Goal: Book appointment/travel/reservation

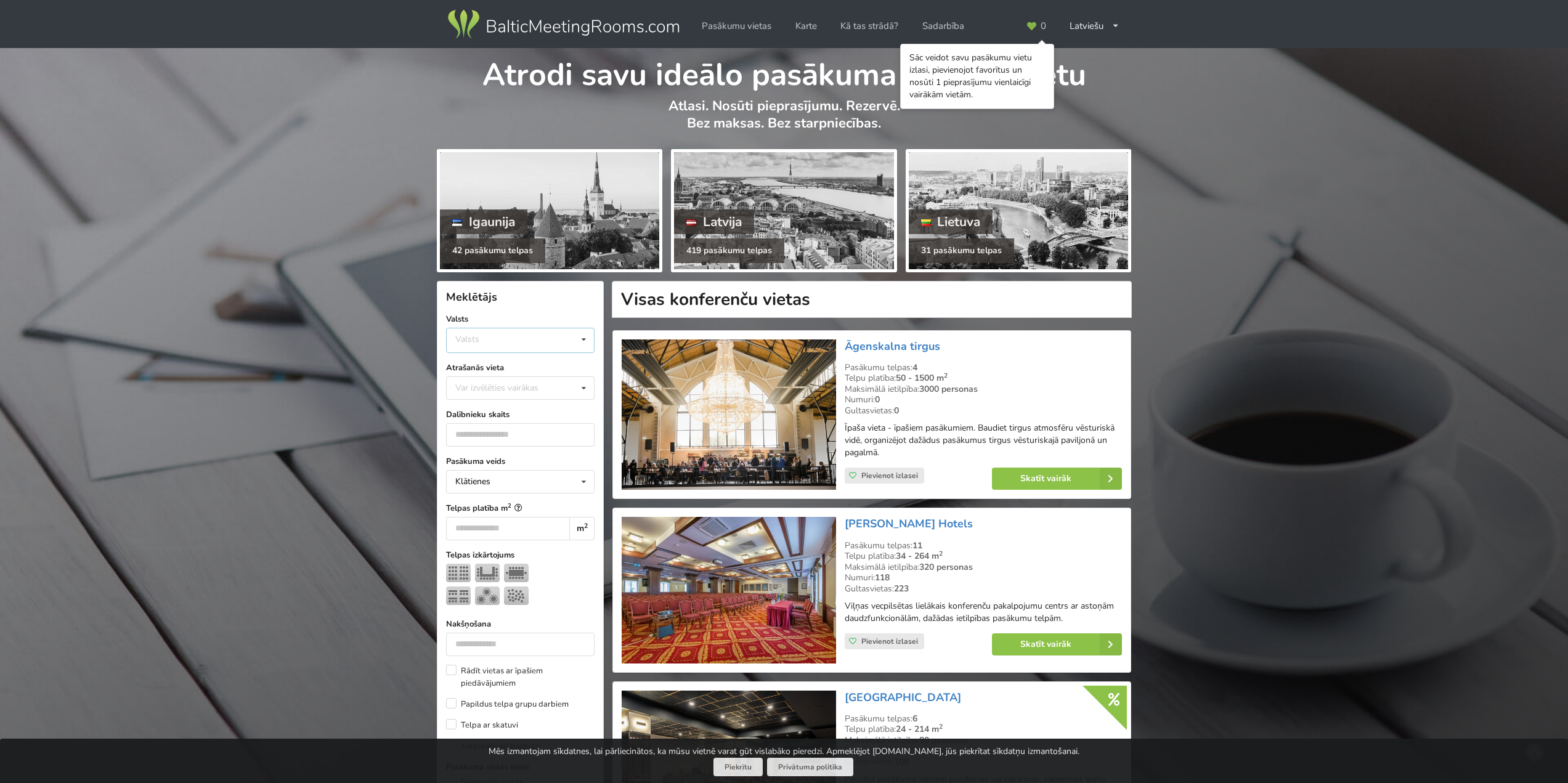
click at [558, 332] on div "Valsts Igaunija Latvija Lietuva" at bounding box center [521, 340] width 149 height 25
click at [485, 387] on div "Latvija" at bounding box center [521, 387] width 147 height 23
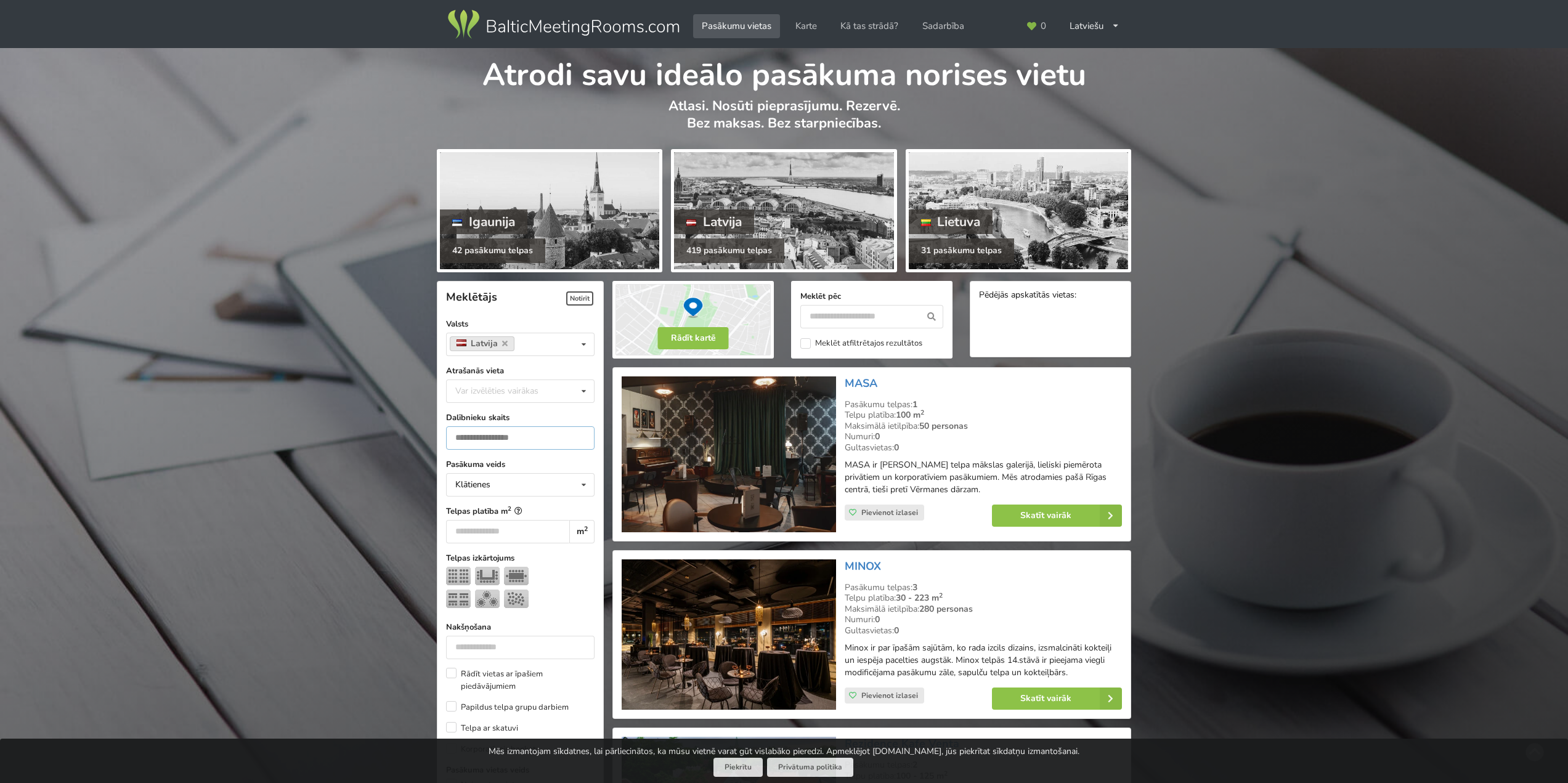
click at [560, 447] on input "number" at bounding box center [521, 438] width 149 height 24
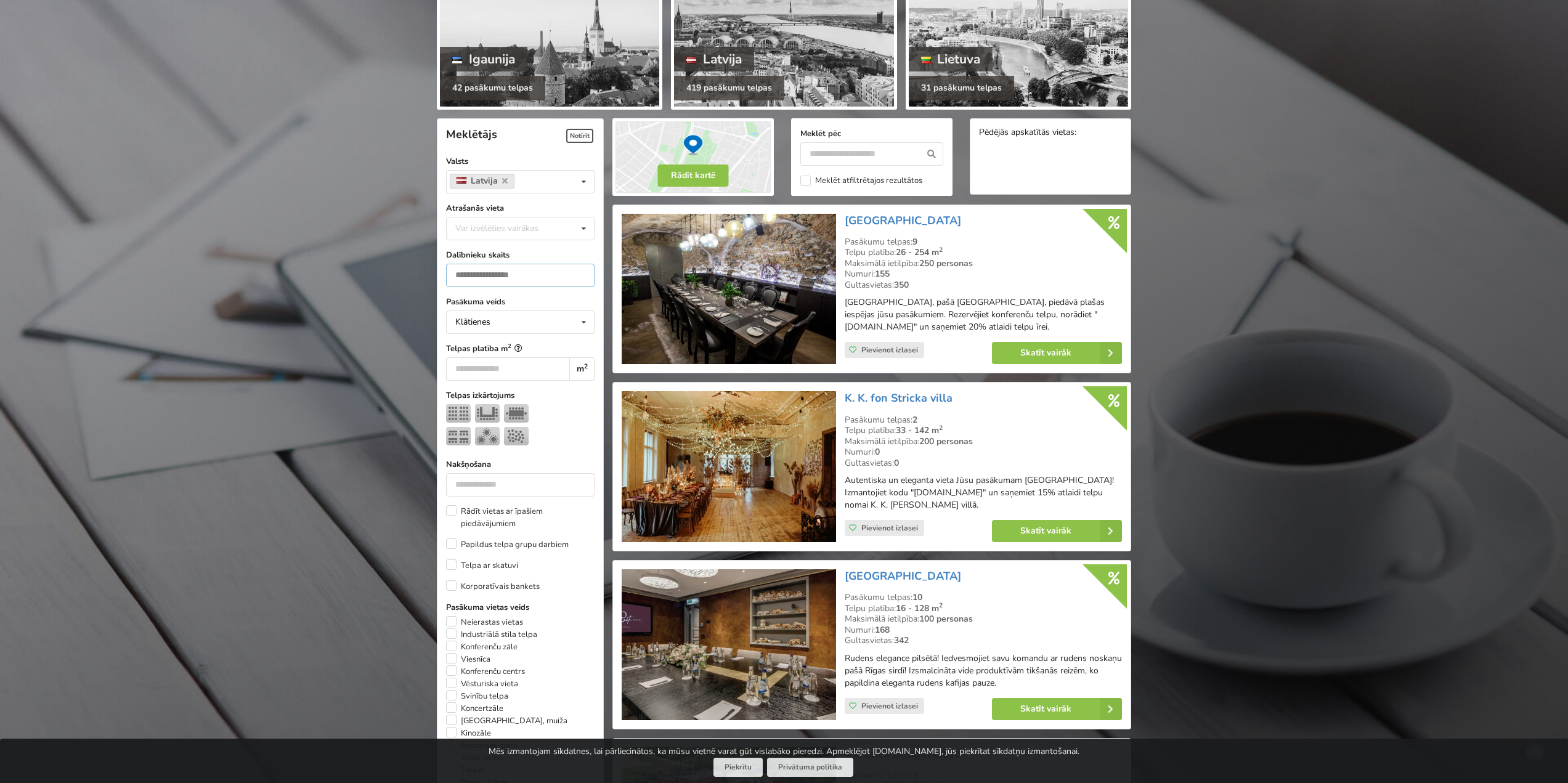
scroll to position [154, 0]
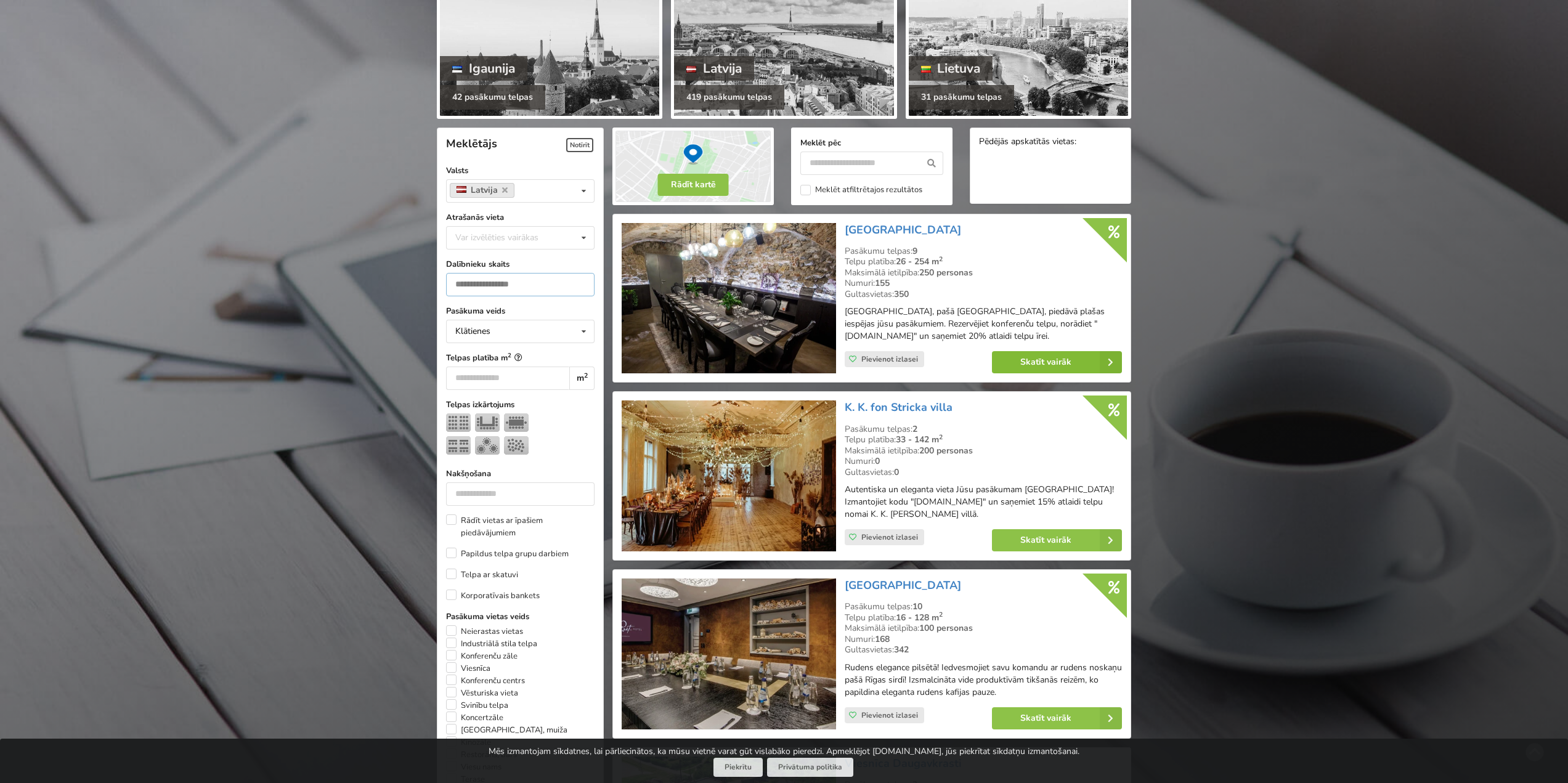
type input "**"
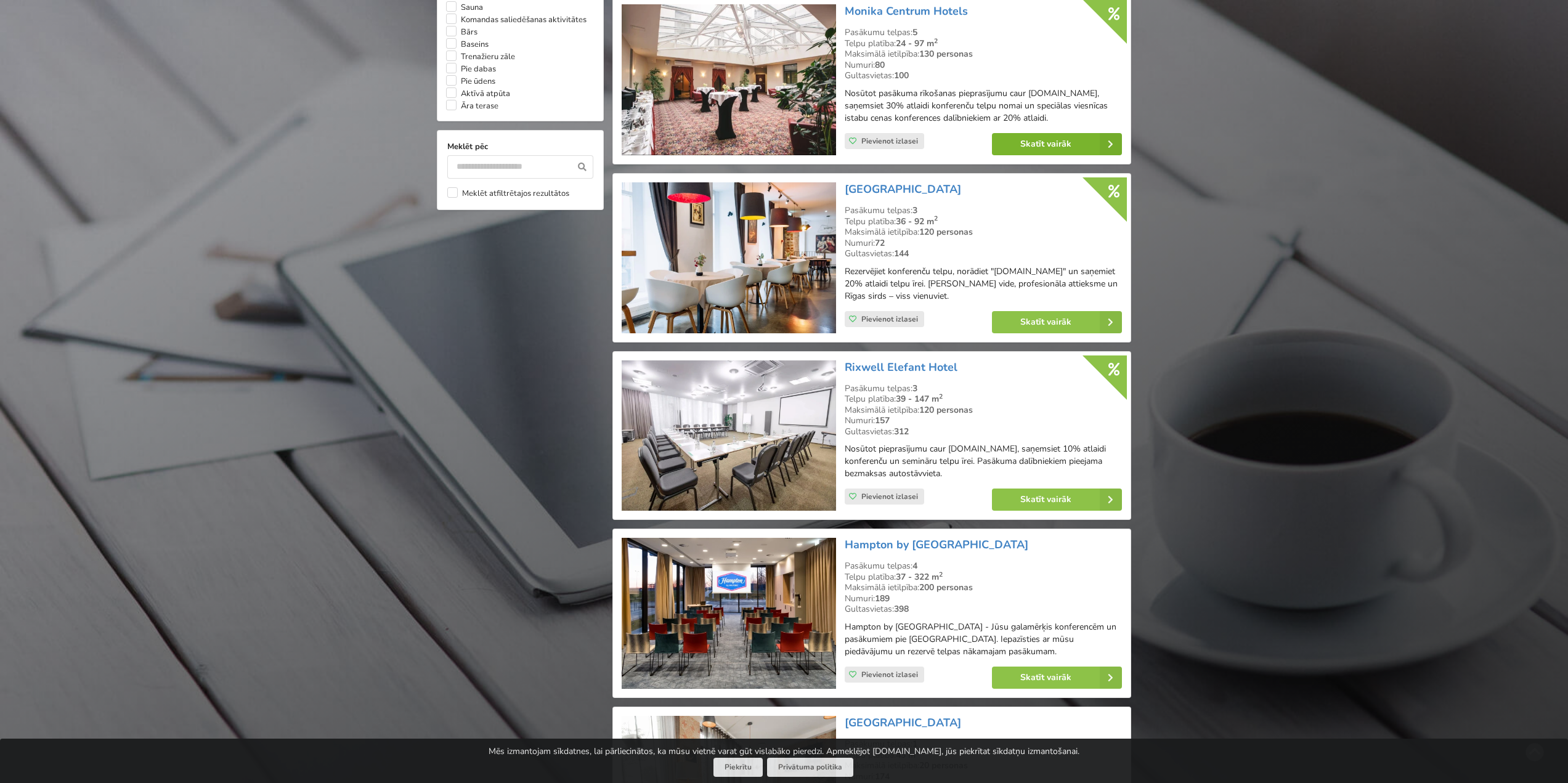
scroll to position [1139, 0]
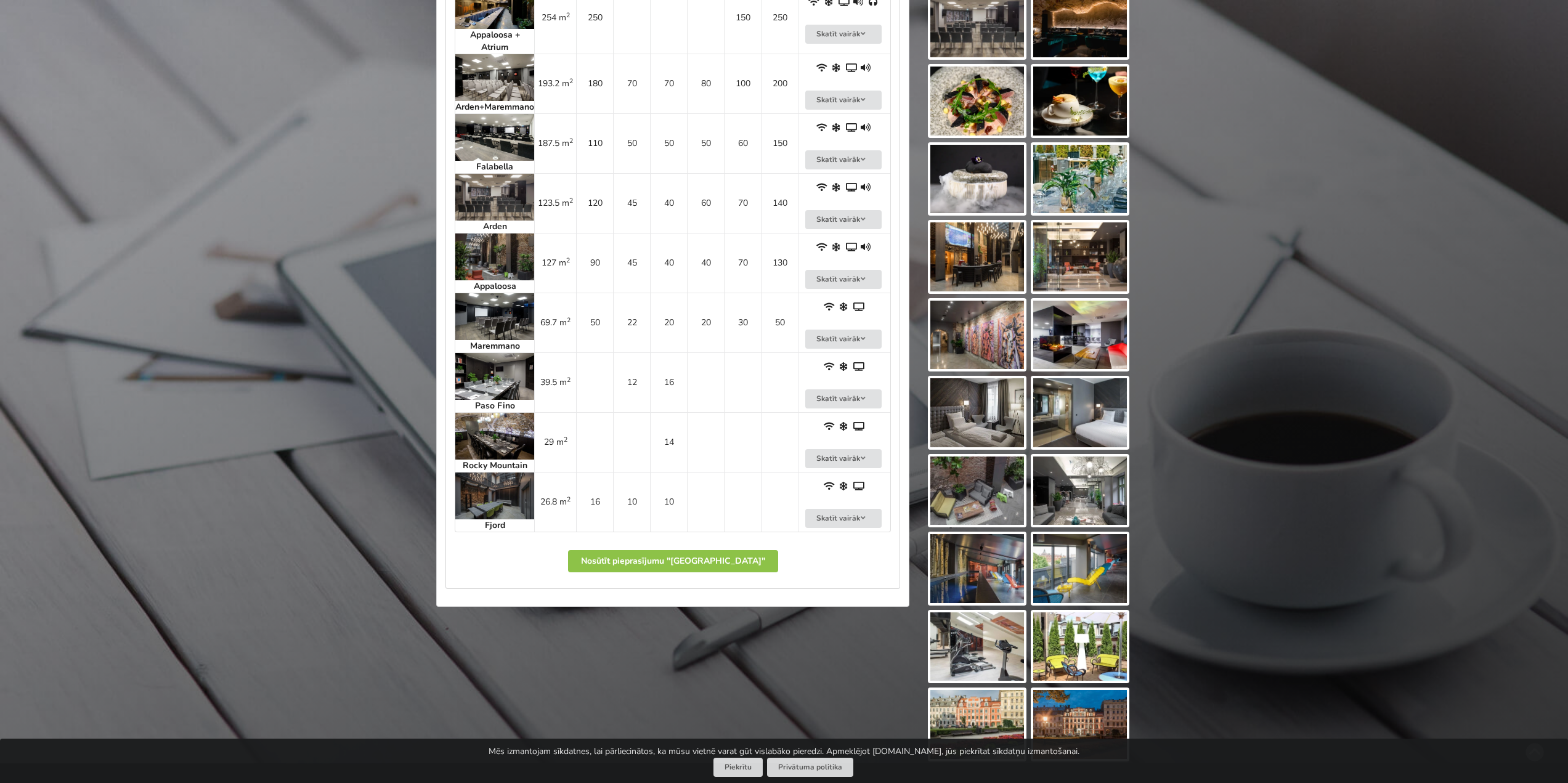
scroll to position [616, 0]
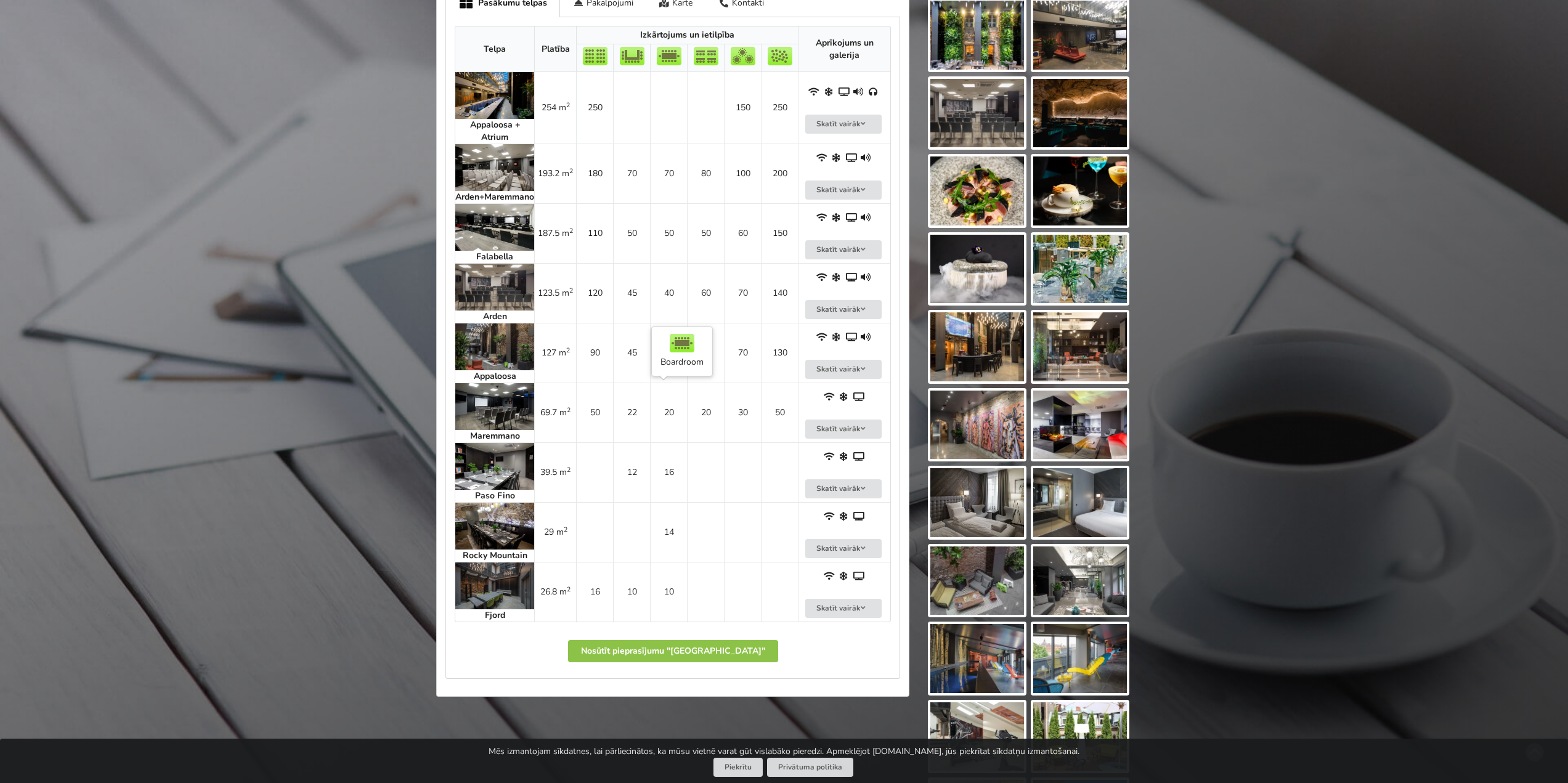
click at [669, 414] on td "20" at bounding box center [669, 413] width 37 height 60
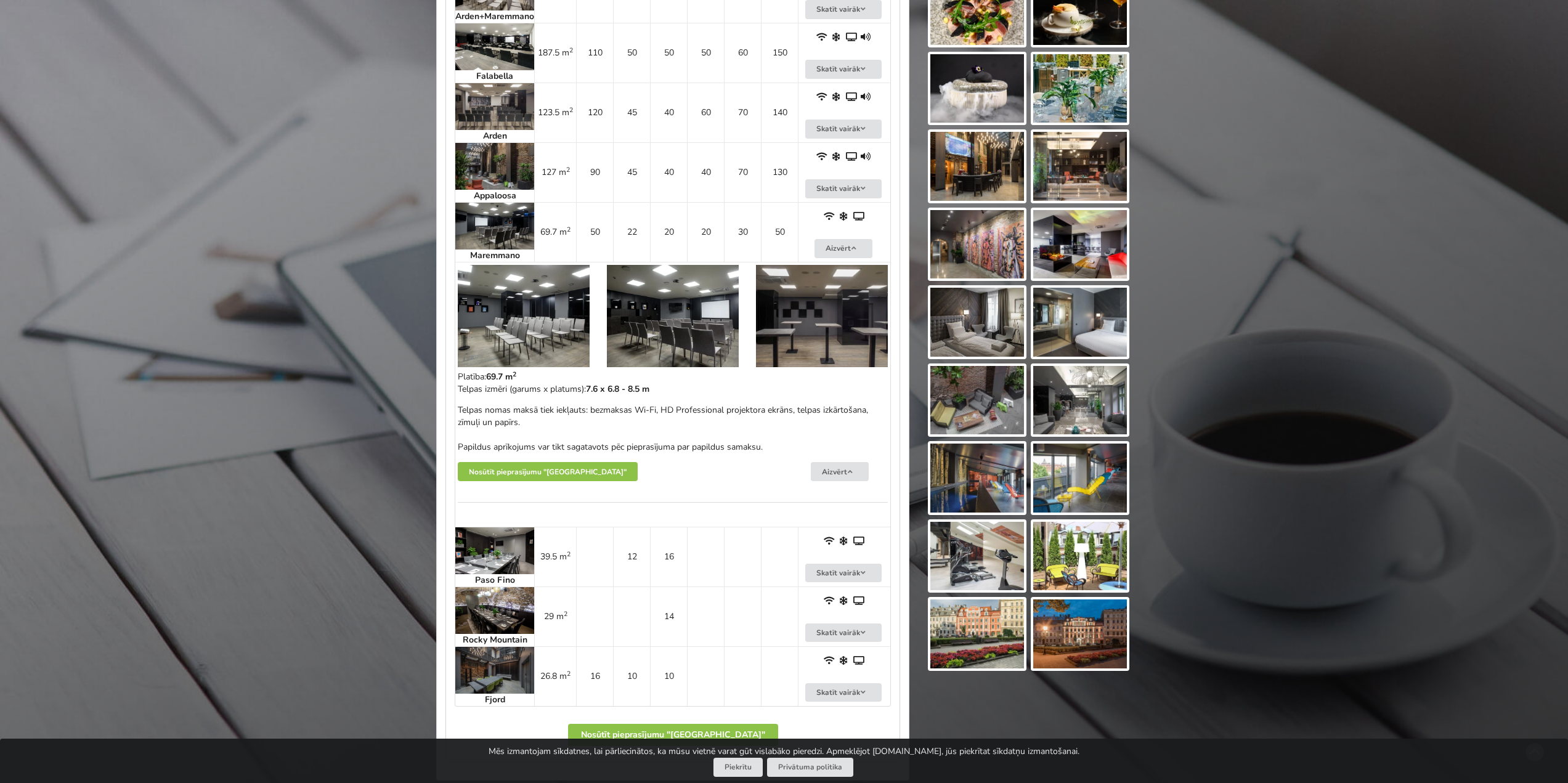
scroll to position [801, 0]
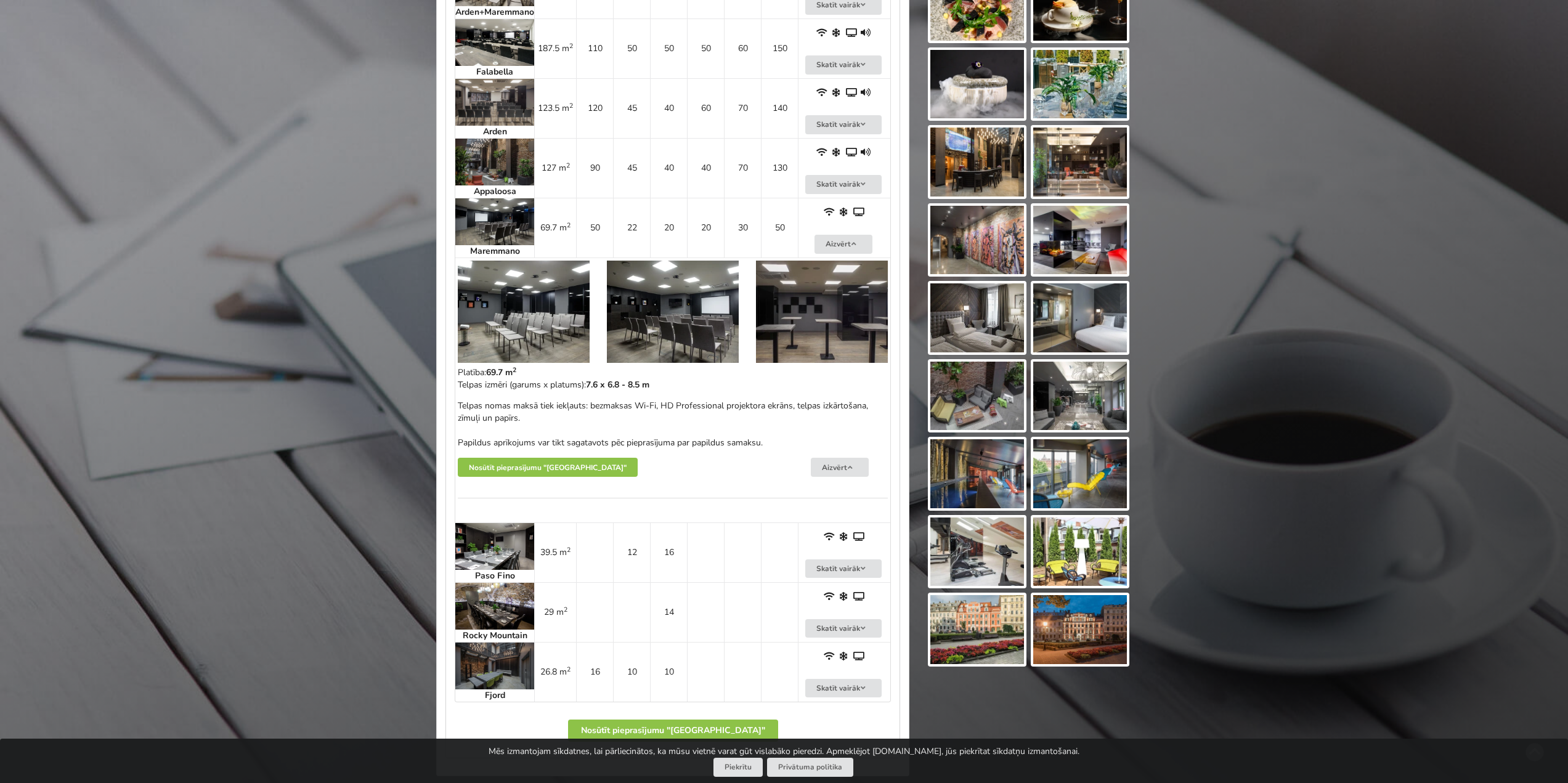
click at [509, 543] on img at bounding box center [495, 546] width 79 height 46
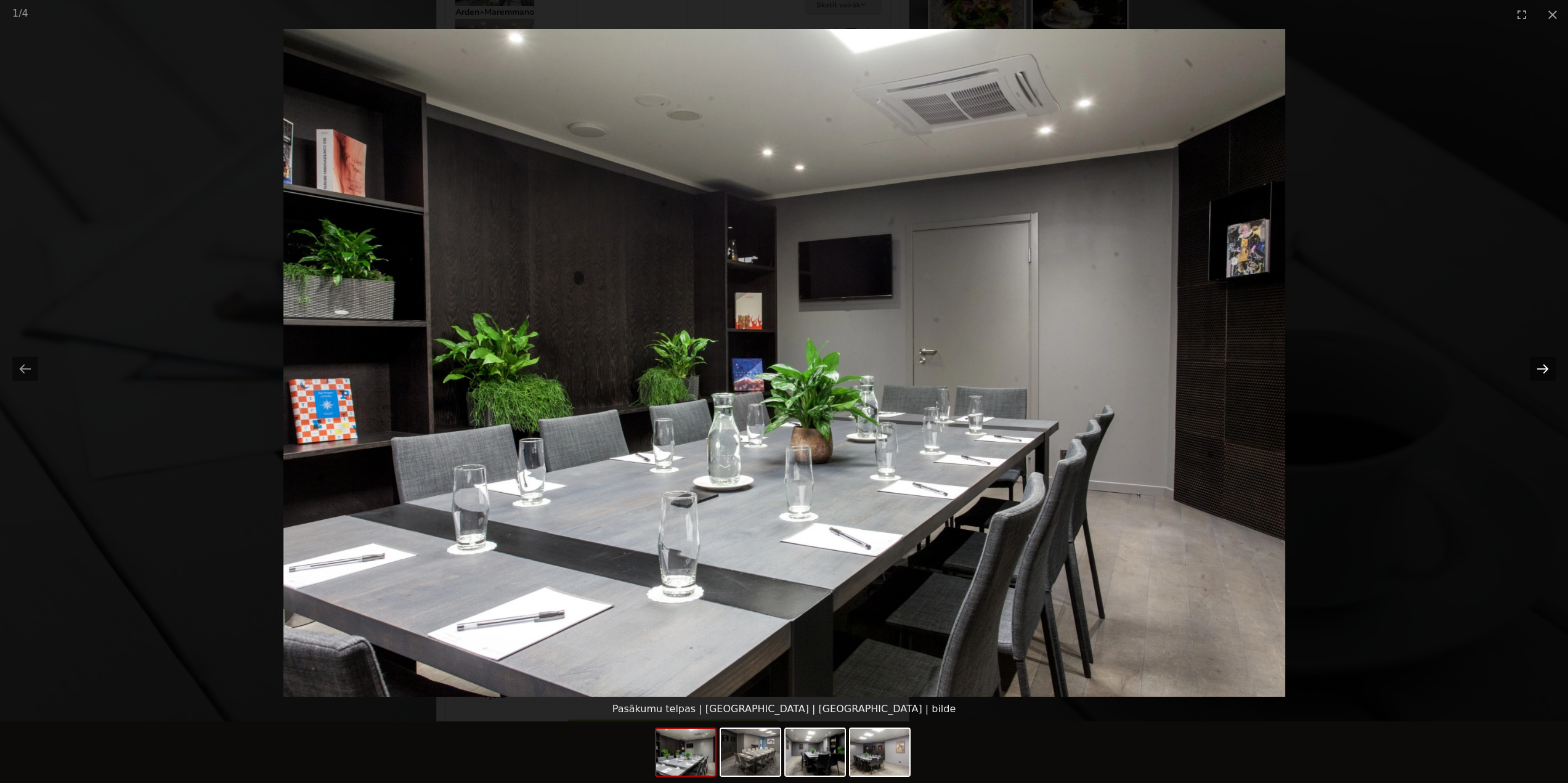
click at [1544, 371] on button "Next slide" at bounding box center [1543, 369] width 26 height 24
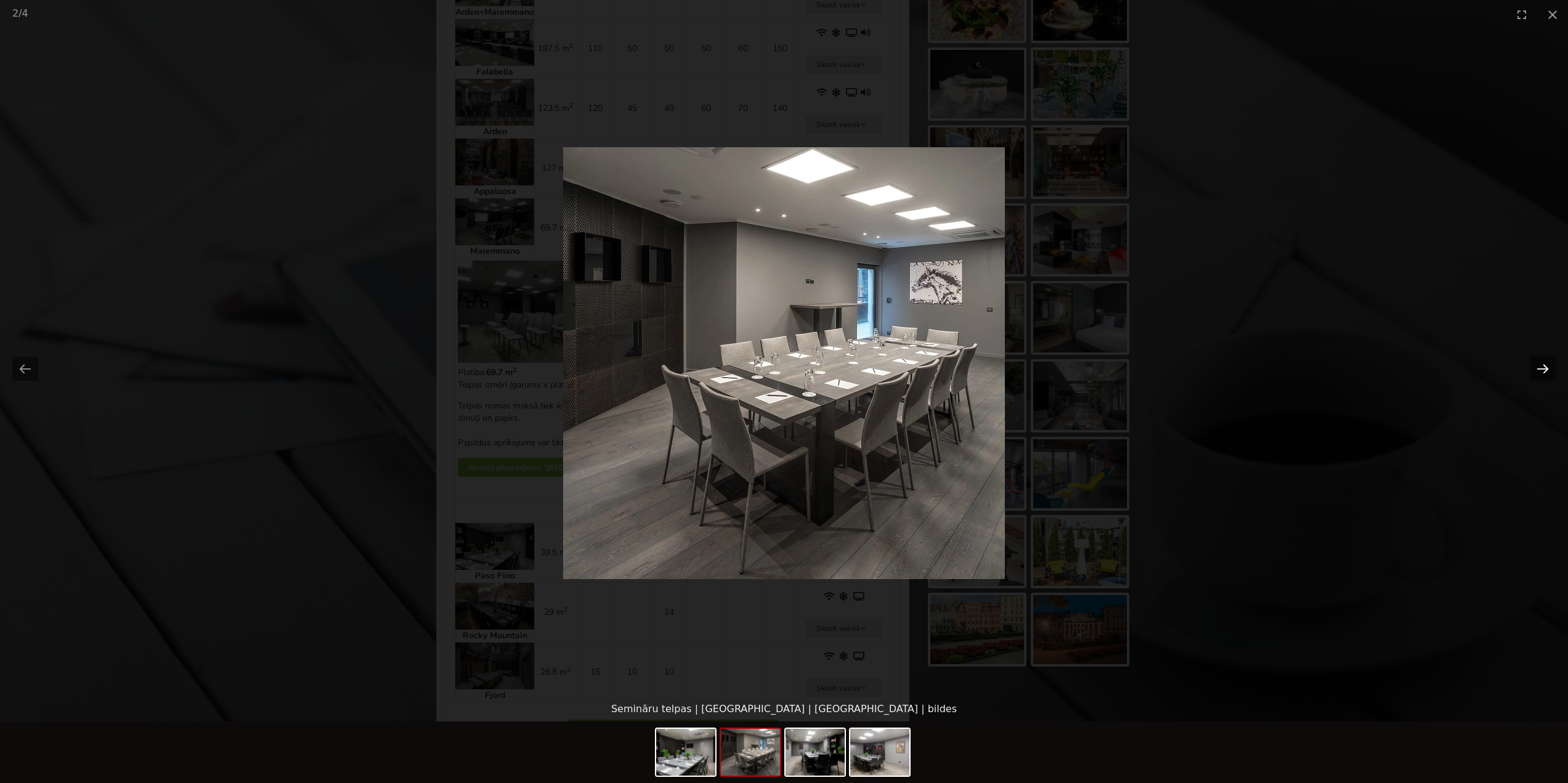
click at [1543, 370] on button "Next slide" at bounding box center [1543, 369] width 26 height 24
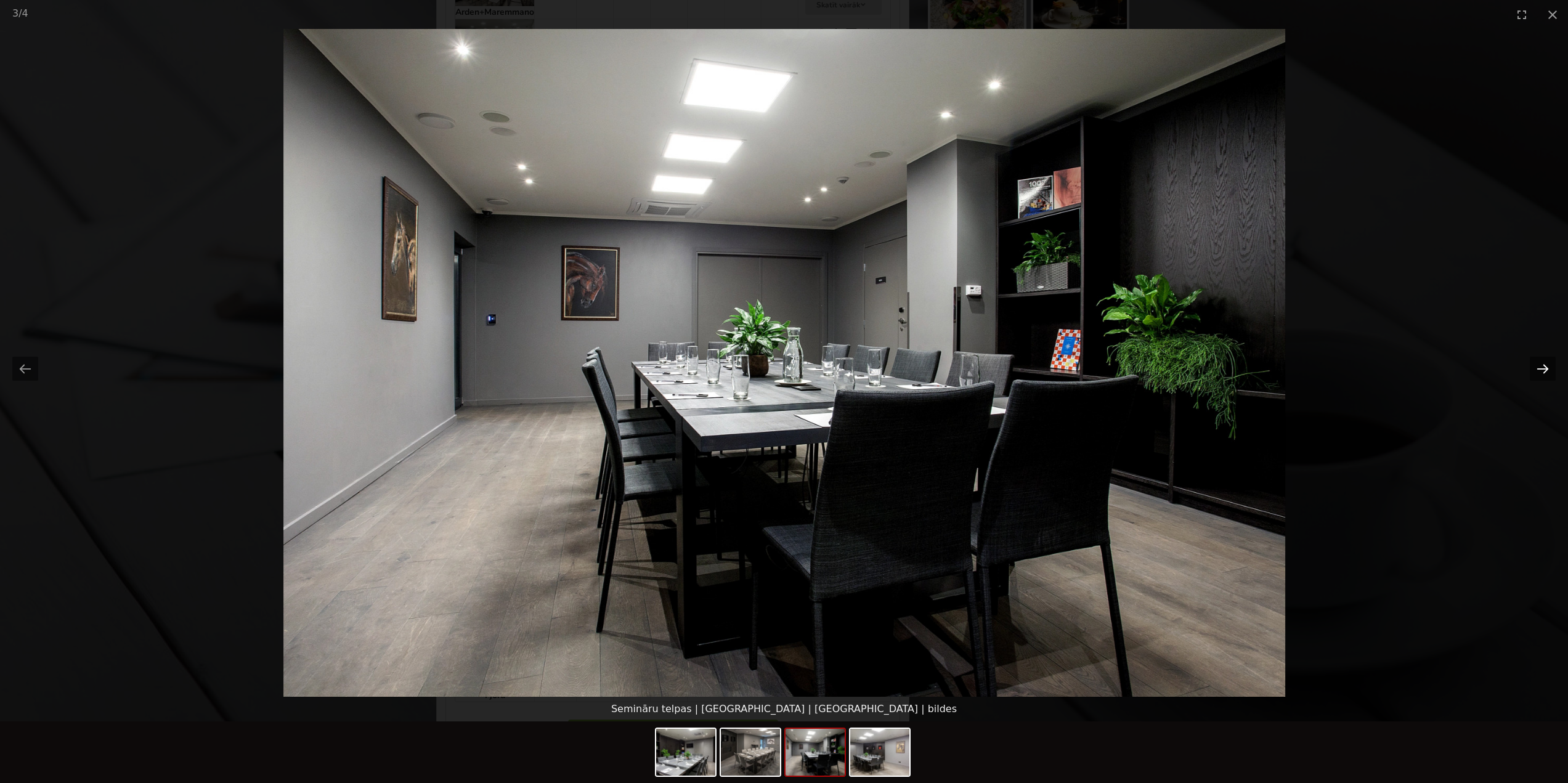
click at [1543, 370] on button "Next slide" at bounding box center [1543, 369] width 26 height 24
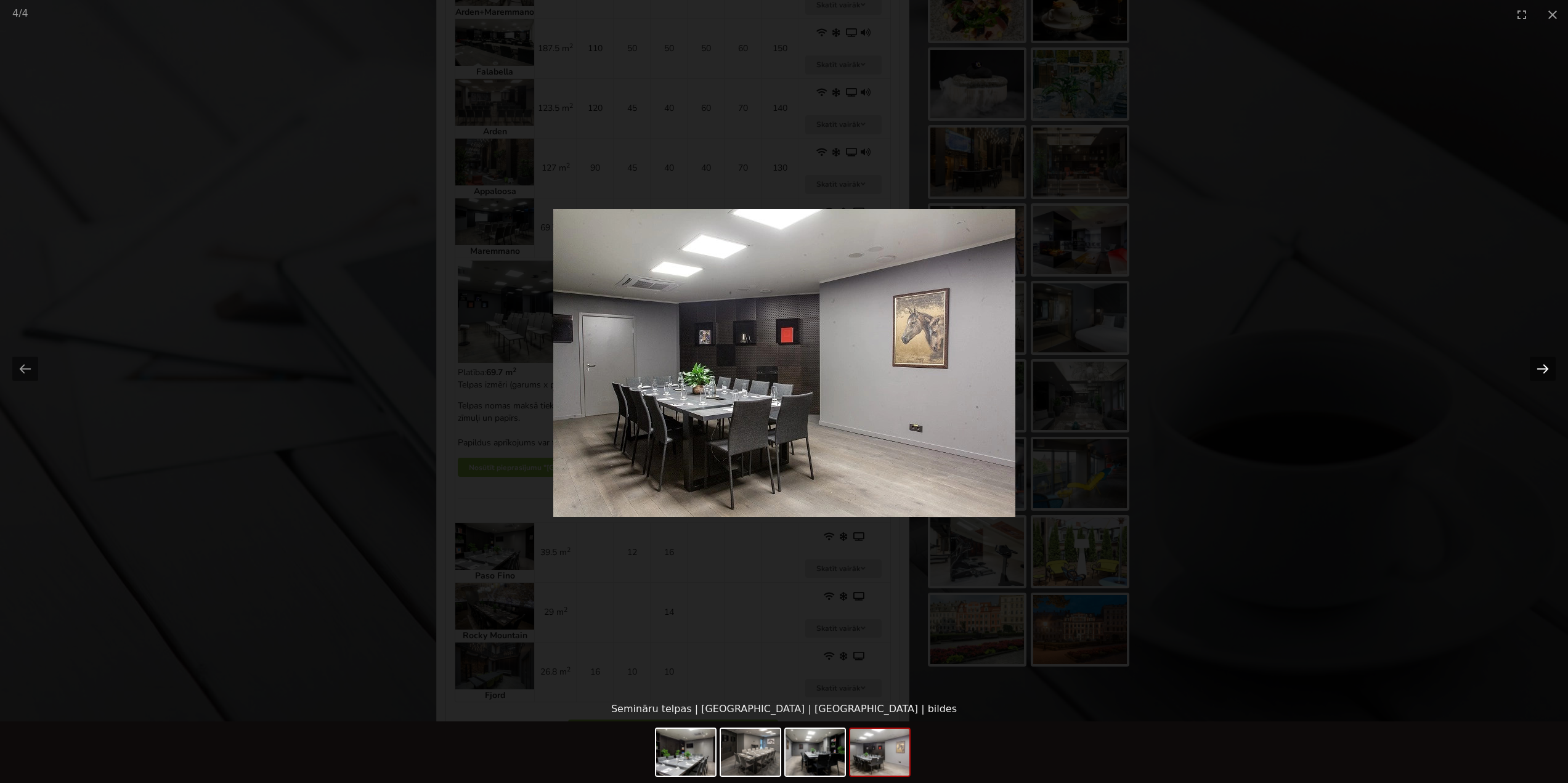
click at [1543, 370] on button "Next slide" at bounding box center [1543, 369] width 26 height 24
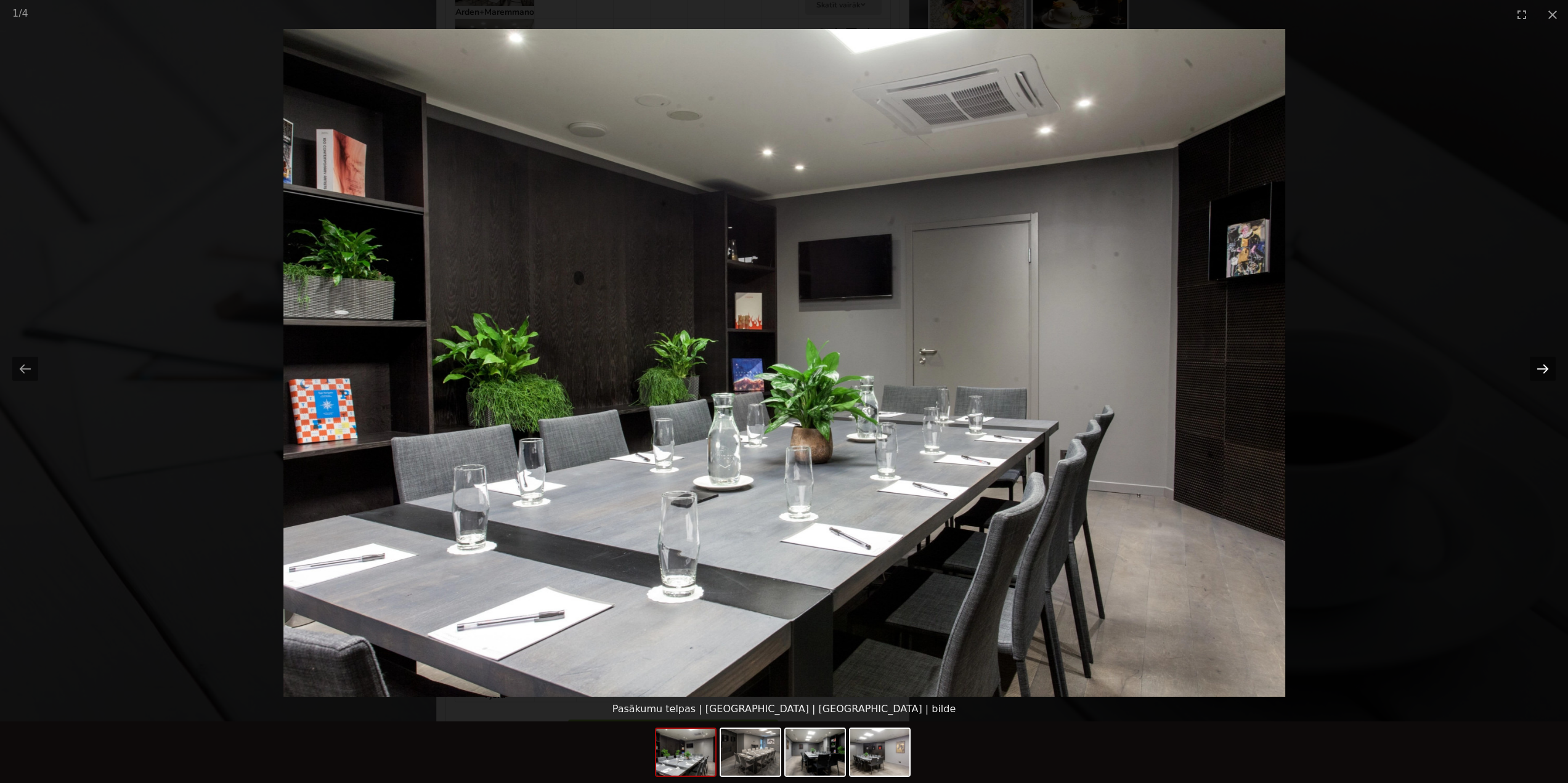
click at [1537, 374] on button "Next slide" at bounding box center [1543, 369] width 26 height 24
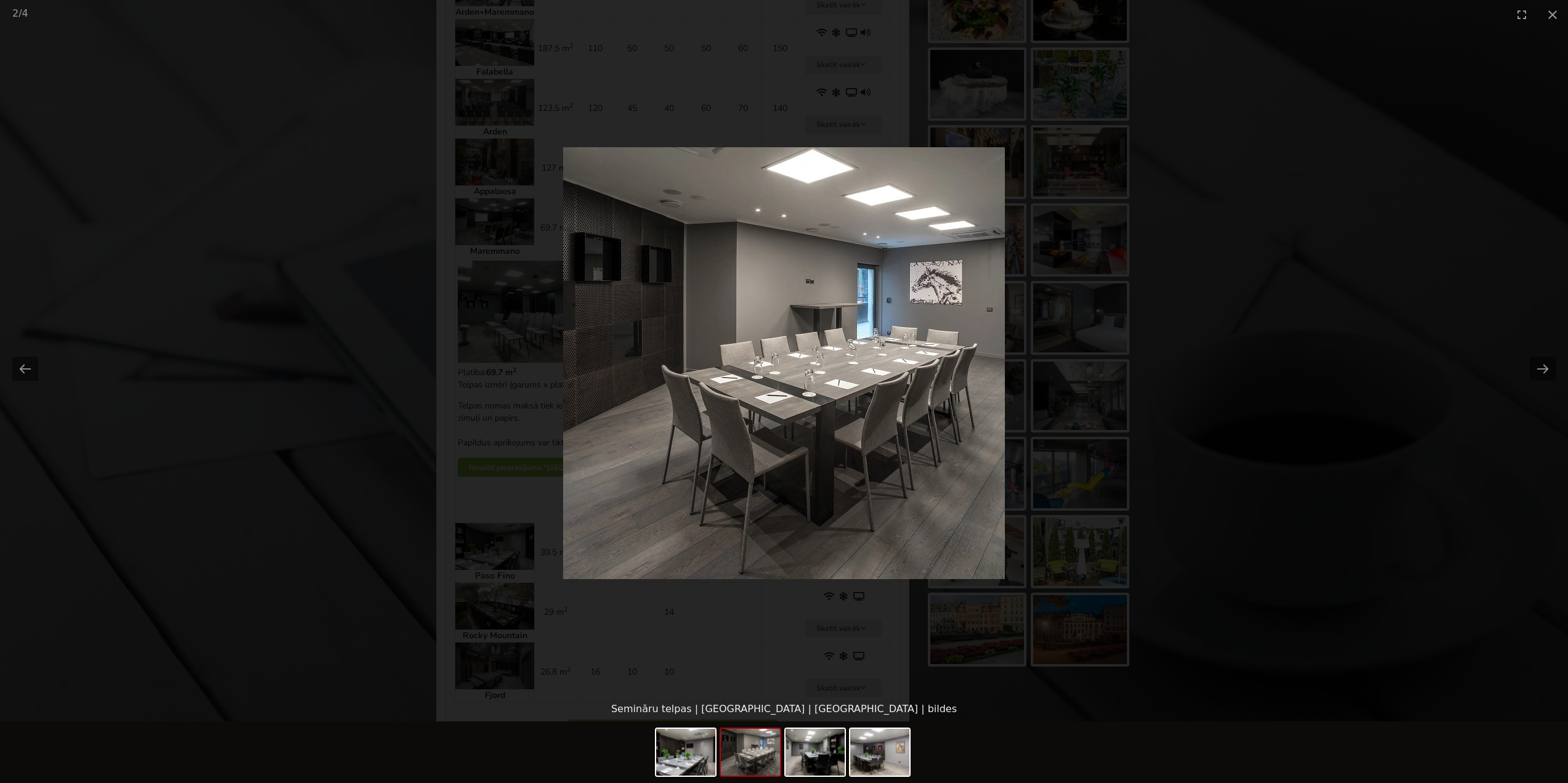
scroll to position [0, 0]
click at [1303, 375] on picture at bounding box center [784, 363] width 1568 height 668
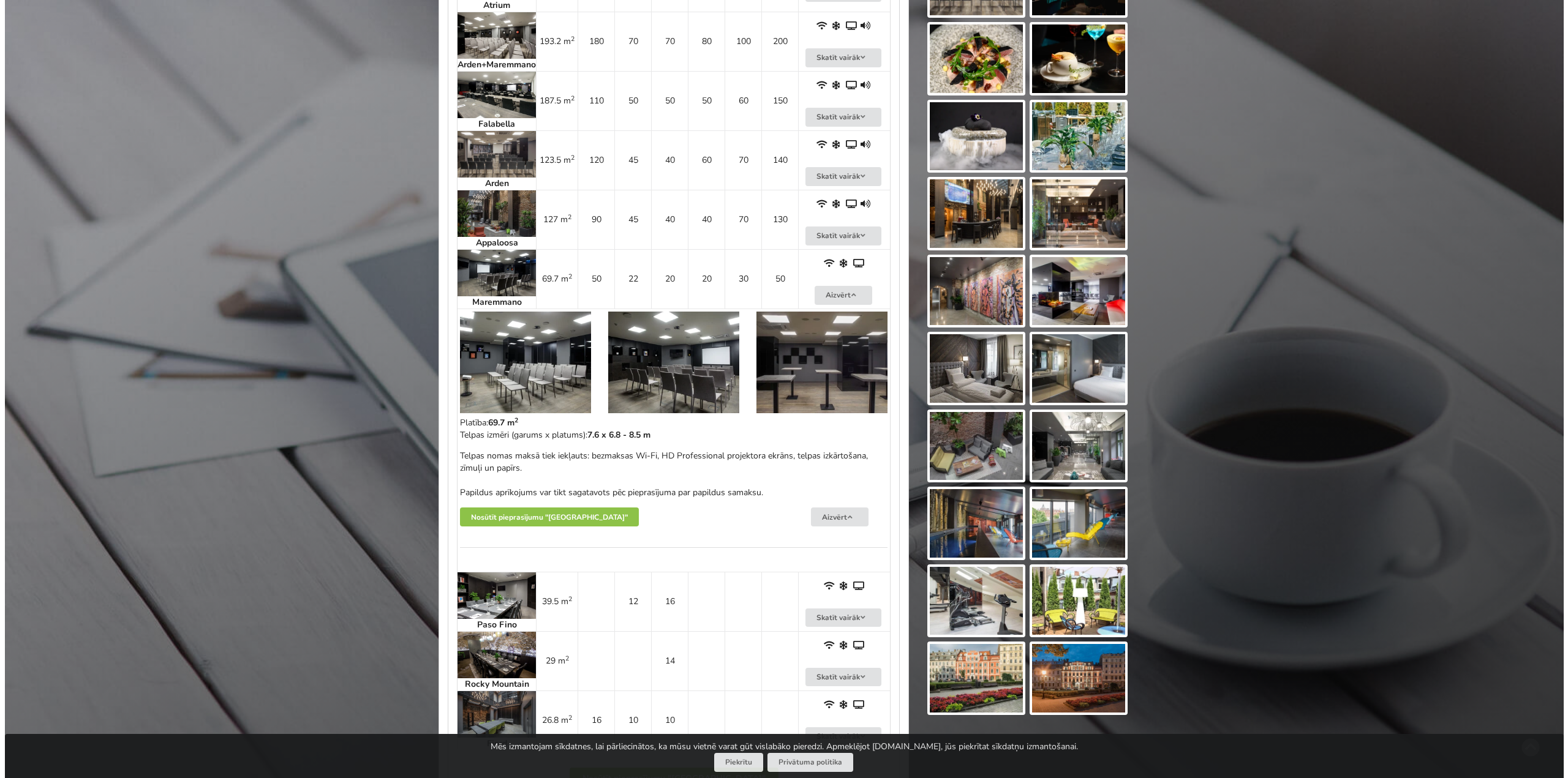
scroll to position [735, 0]
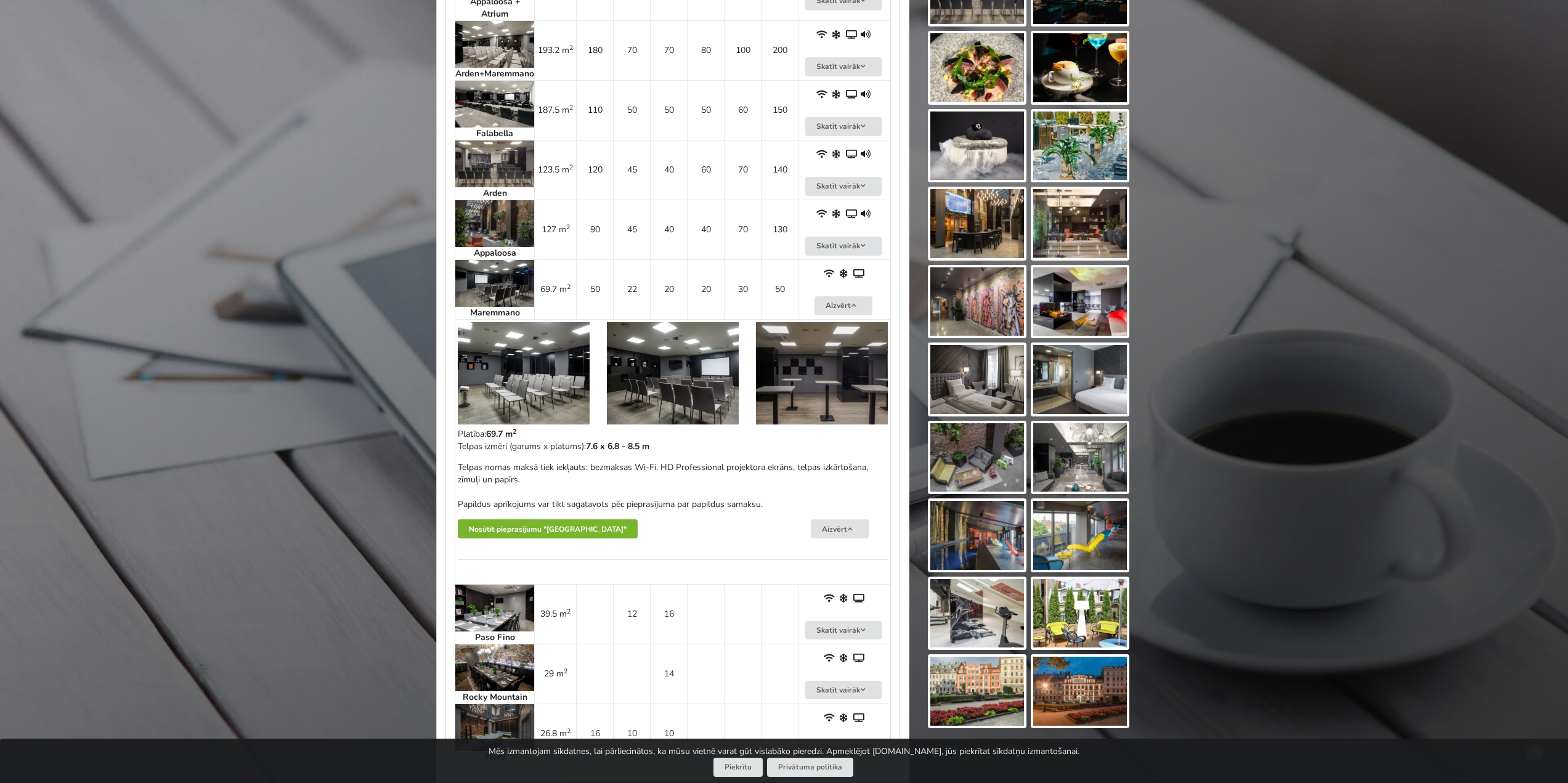
click at [533, 533] on button "Nosūtīt pieprasījumu "Pullman Riga Old Town Hotel"" at bounding box center [548, 528] width 180 height 19
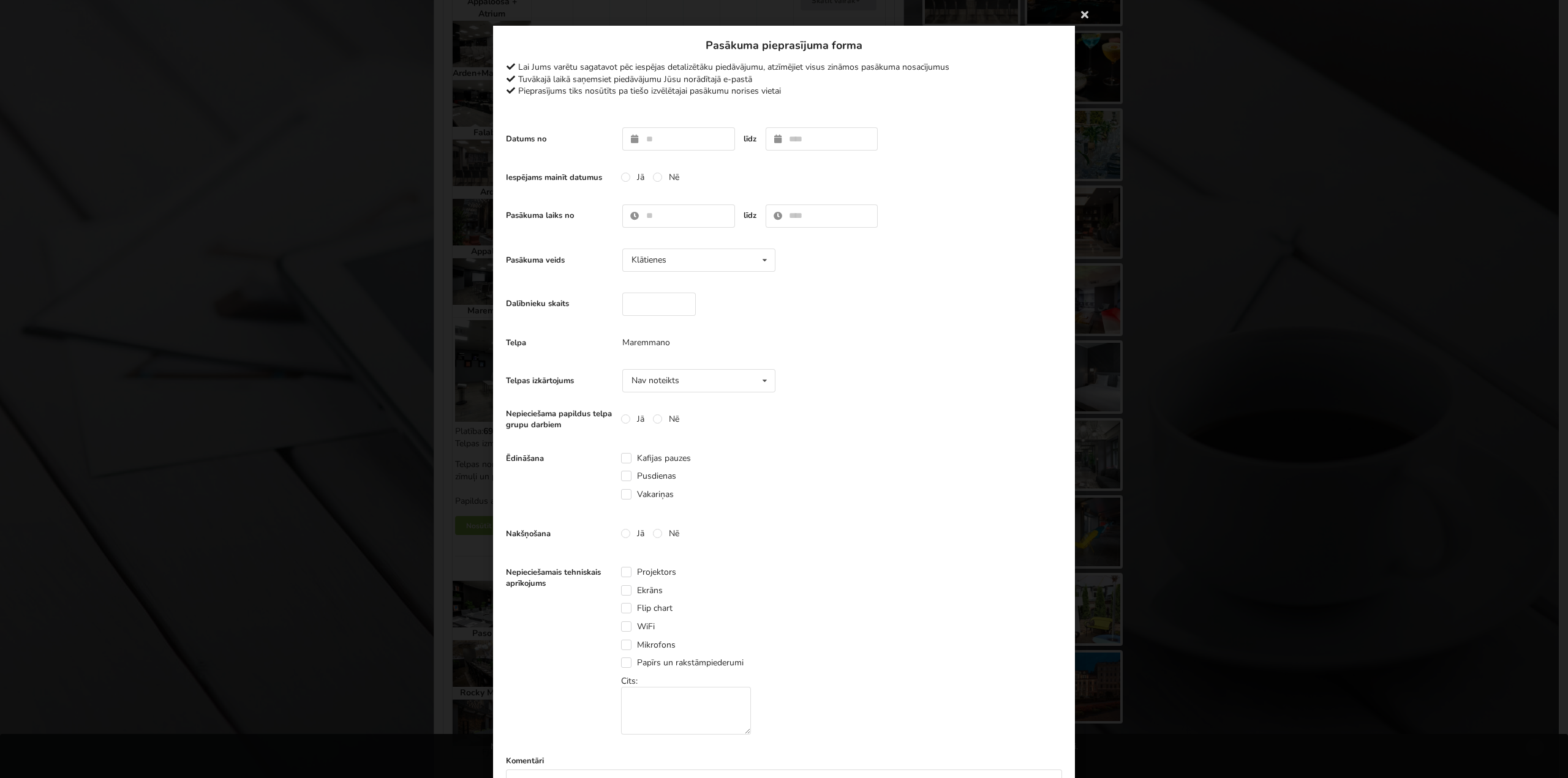
drag, startPoint x: 479, startPoint y: 178, endPoint x: 443, endPoint y: 191, distance: 38.3
click at [478, 178] on div "Paldies, Jūsu pieprasījums nosūtīts pa tiešo pasākuma vietai! Tuvākajā laikā sa…" at bounding box center [784, 389] width 1568 height 778
click at [359, 210] on div "Paldies, Jūsu pieprasījums nosūtīts pa tiešo pasākuma vietai! Tuvākajā laikā sa…" at bounding box center [784, 389] width 1568 height 778
click at [1083, 11] on icon at bounding box center [1085, 14] width 20 height 20
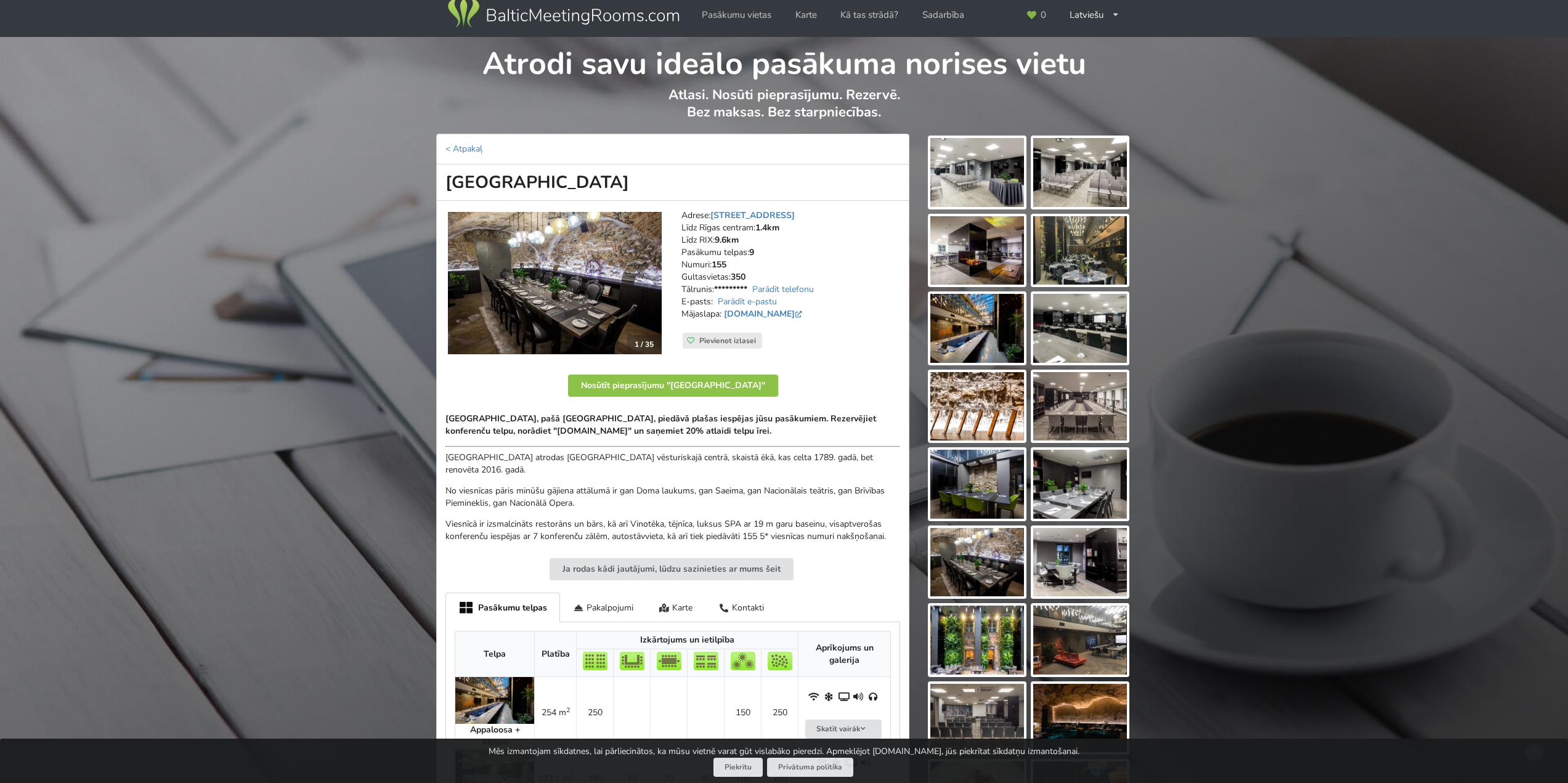
scroll to position [0, 0]
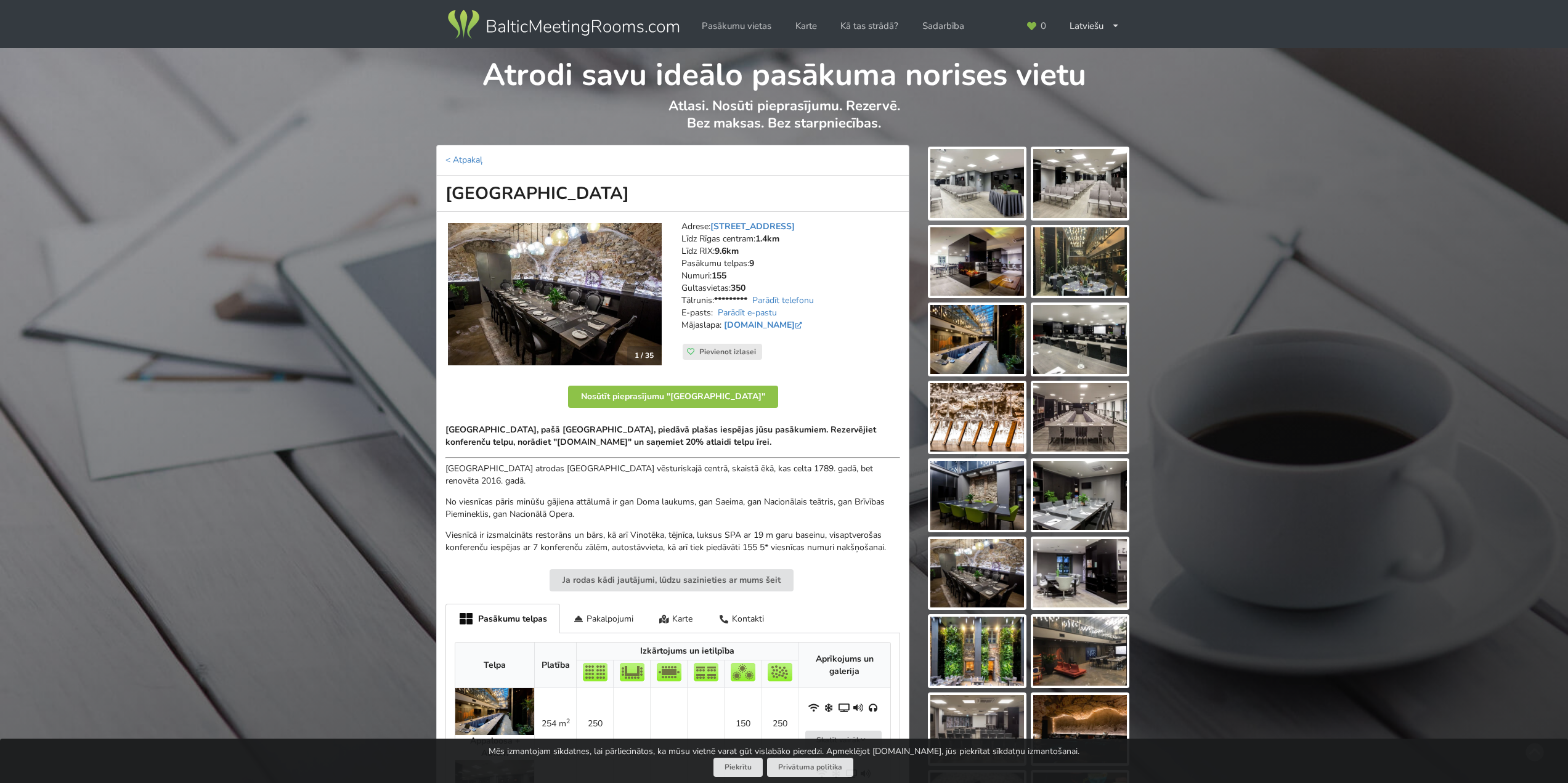
click at [784, 319] on strong "www.pullmanriga.lv" at bounding box center [763, 325] width 83 height 11
click at [783, 326] on link "www.pullmanriga.lv" at bounding box center [764, 325] width 81 height 11
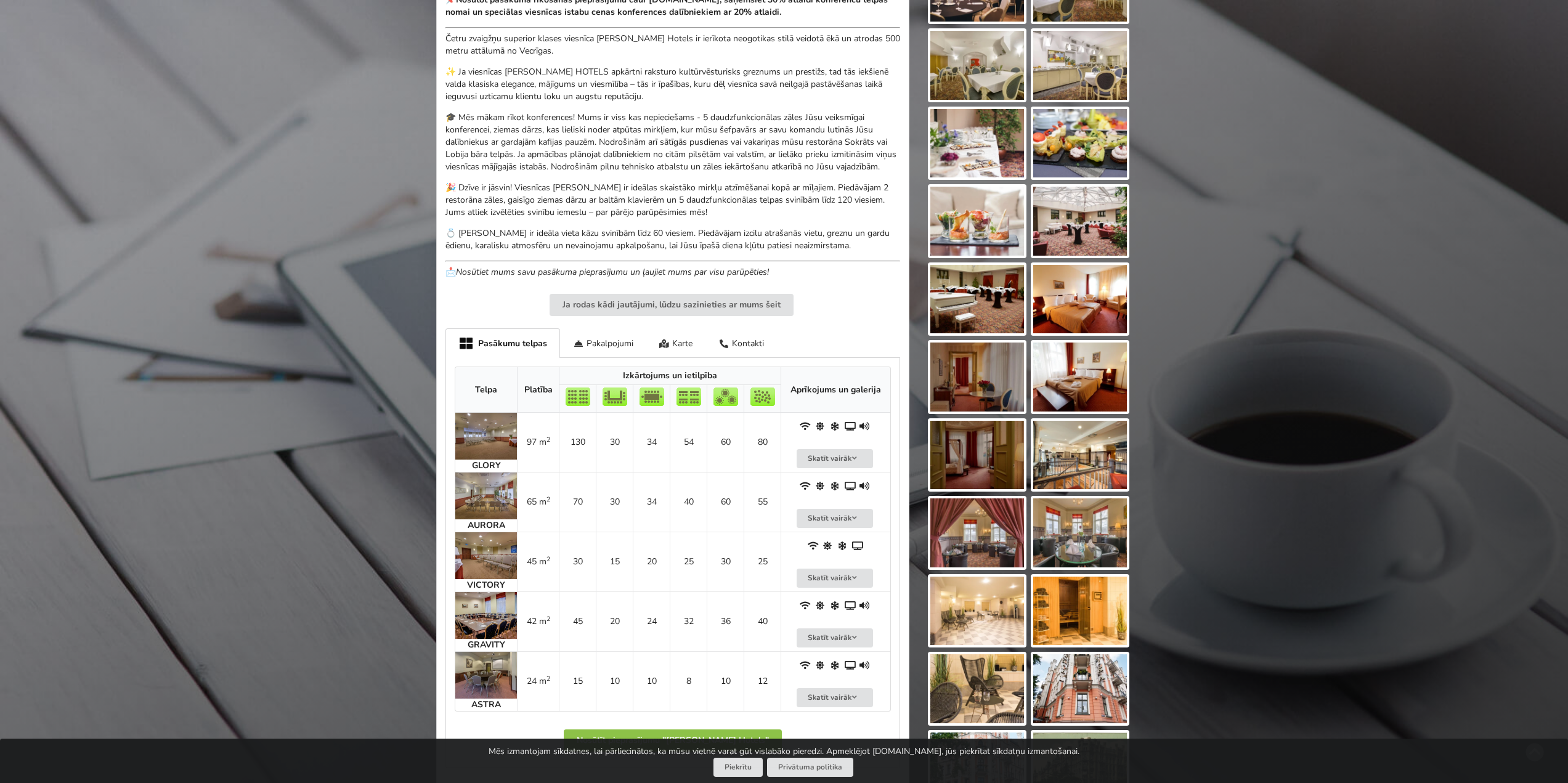
scroll to position [431, 0]
click at [847, 527] on button "Skatīt vairāk" at bounding box center [834, 517] width 77 height 19
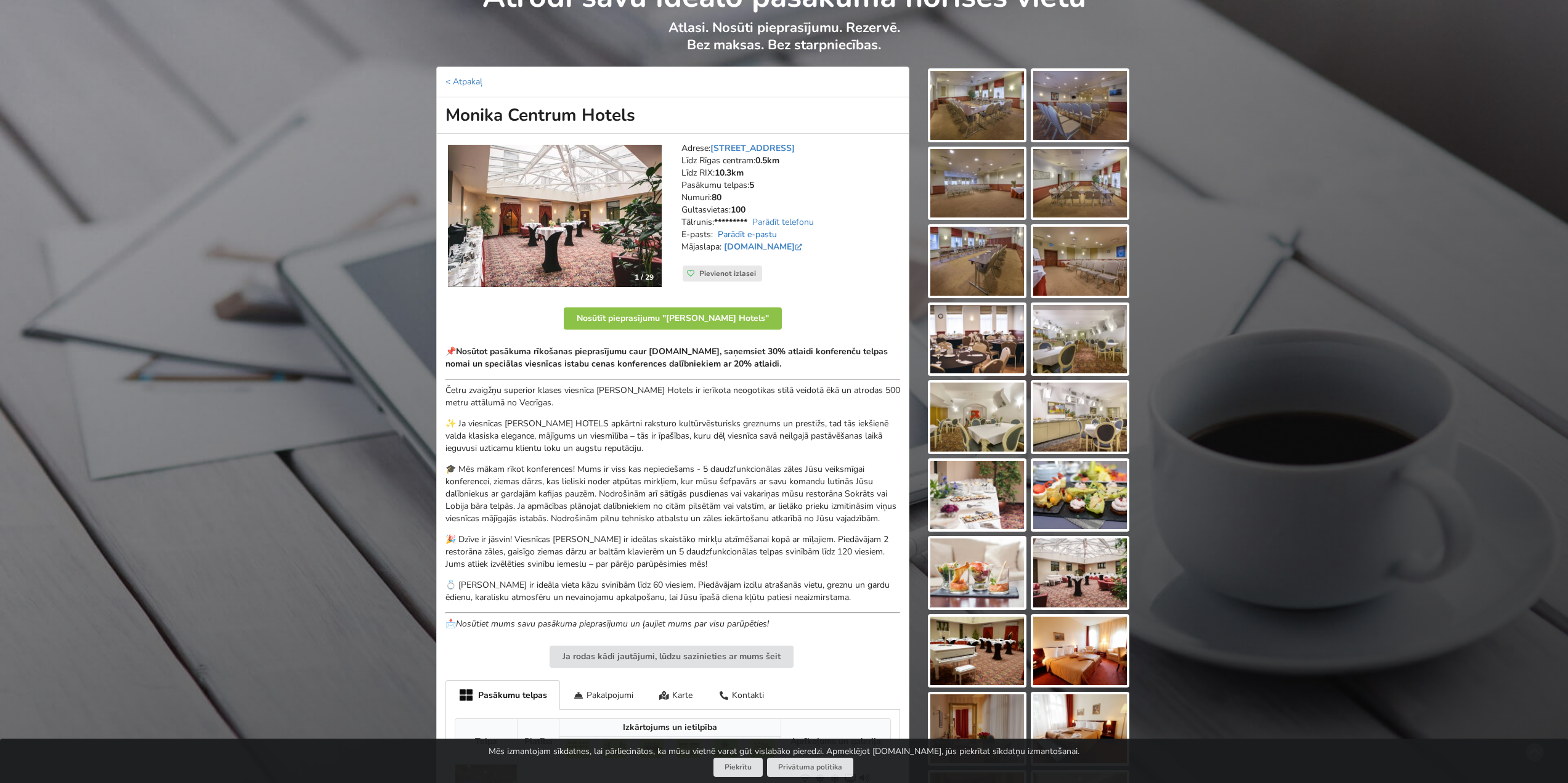
scroll to position [61, 0]
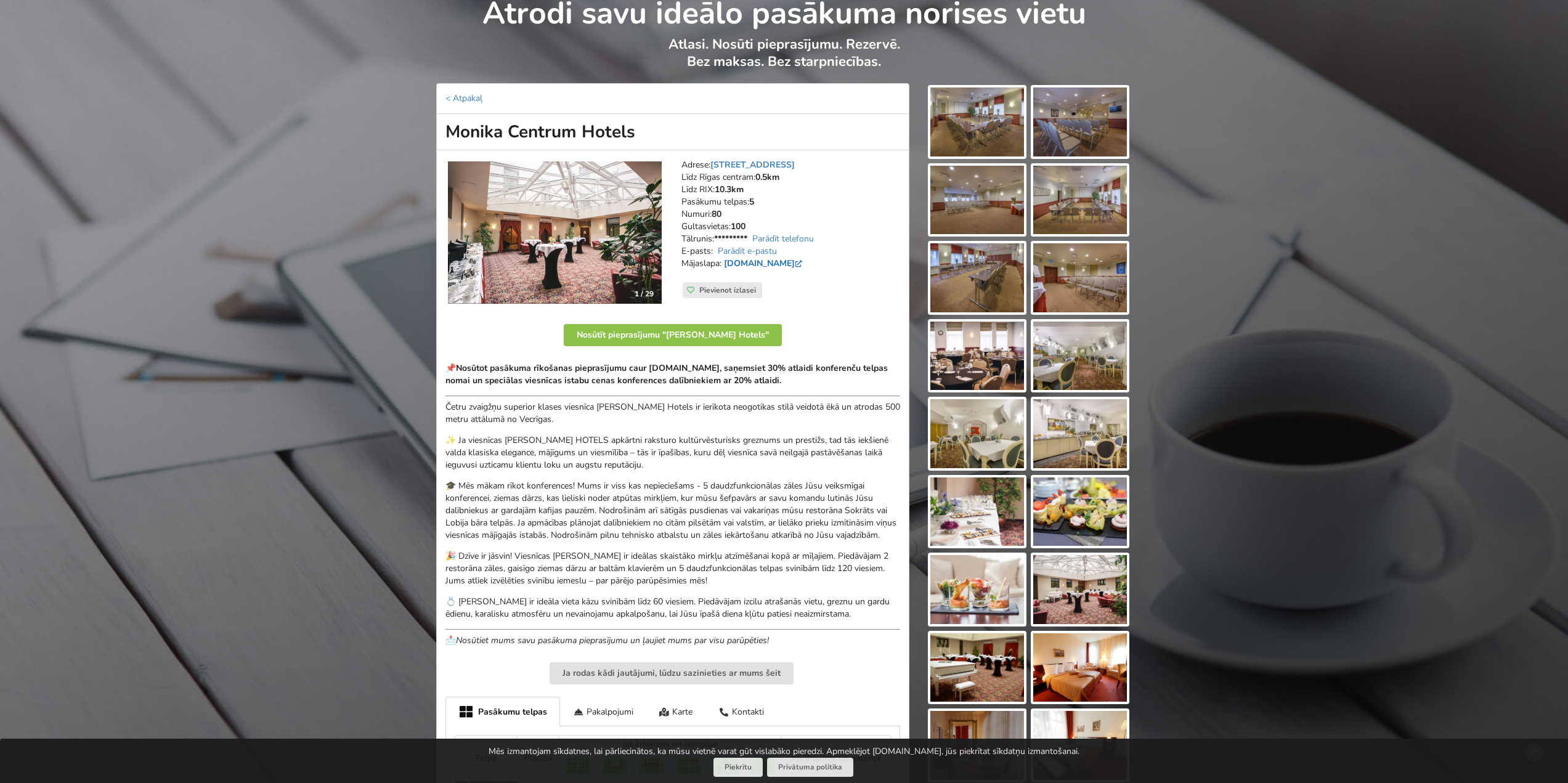
click at [788, 266] on link "monika.centrumhotels.com" at bounding box center [764, 263] width 81 height 11
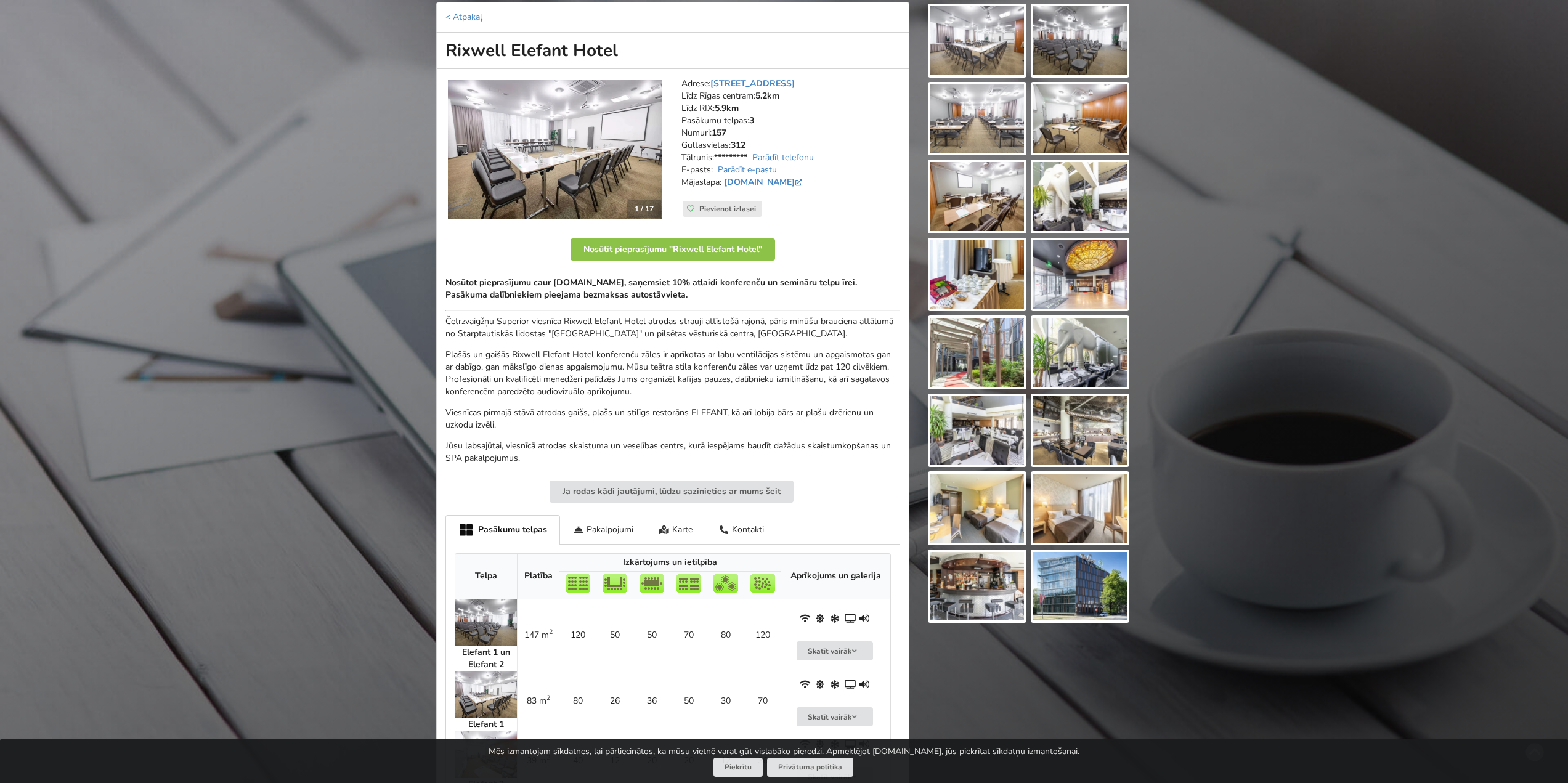
scroll to position [123, 0]
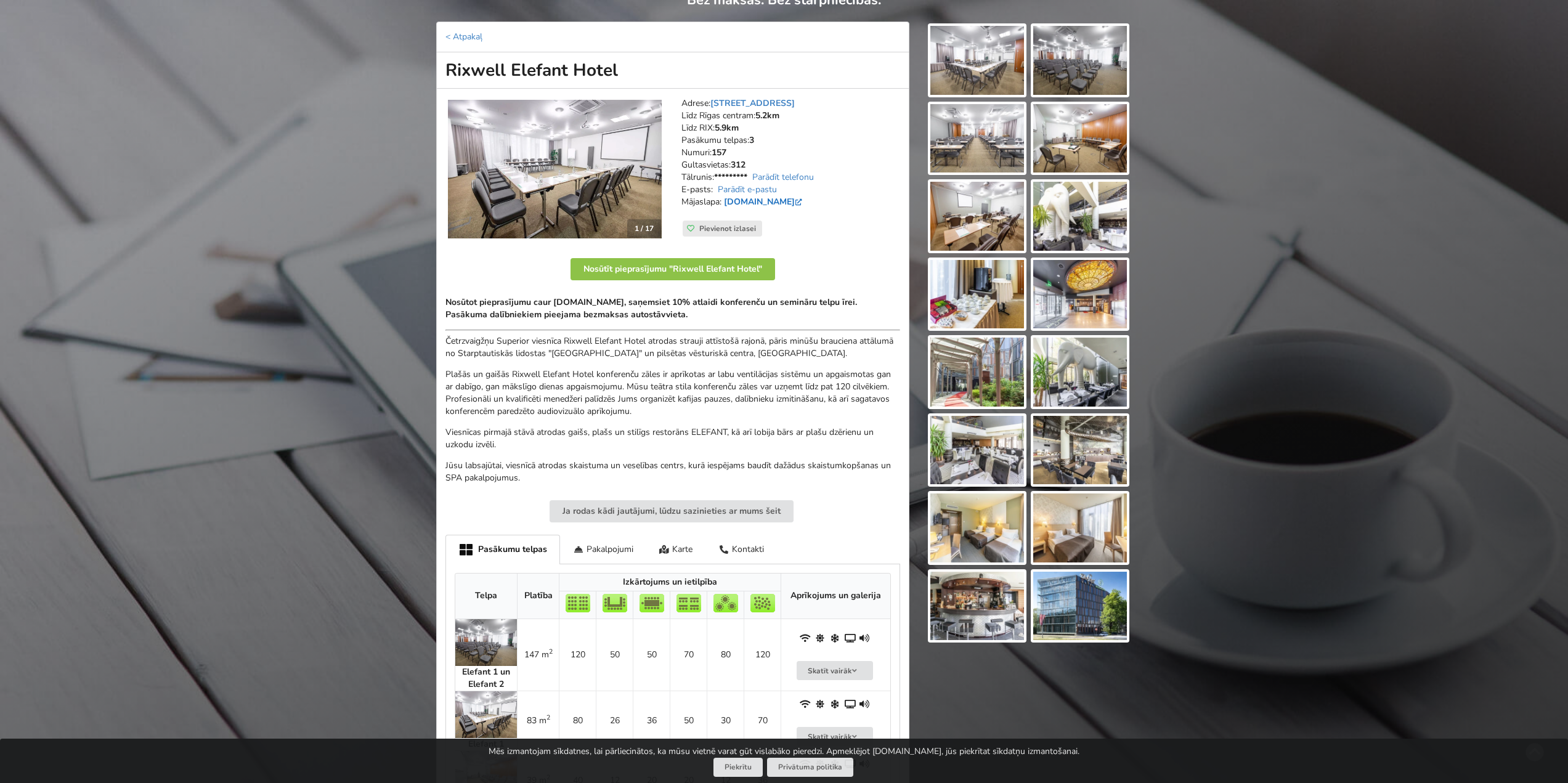
click at [776, 200] on link "[DOMAIN_NAME]" at bounding box center [764, 202] width 81 height 11
